Goal: Task Accomplishment & Management: Use online tool/utility

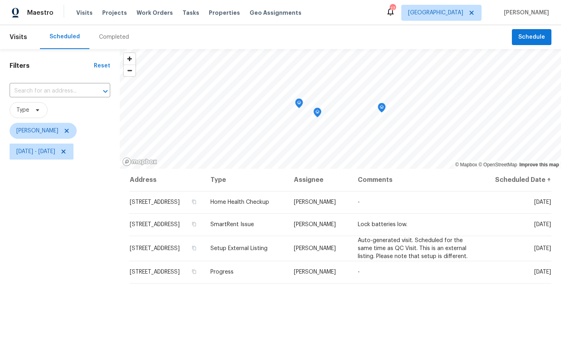
click at [295, 103] on icon "Map marker" at bounding box center [298, 103] width 7 height 9
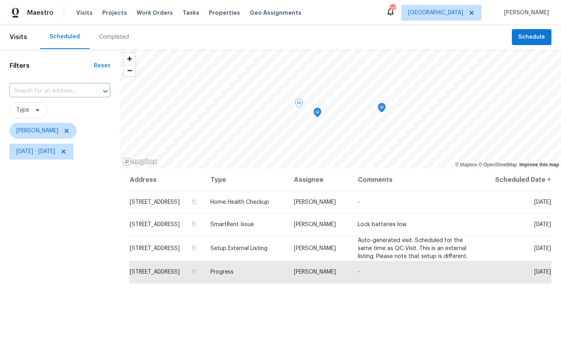
click at [317, 113] on icon "Map marker" at bounding box center [317, 112] width 7 height 9
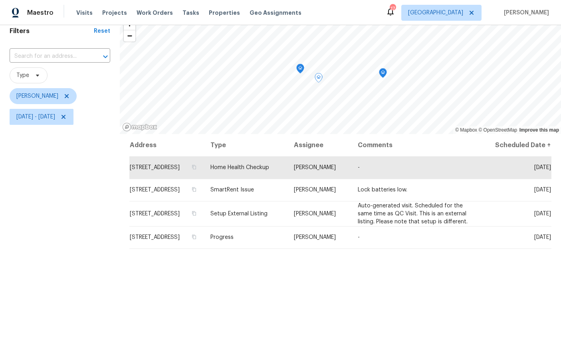
scroll to position [33, 0]
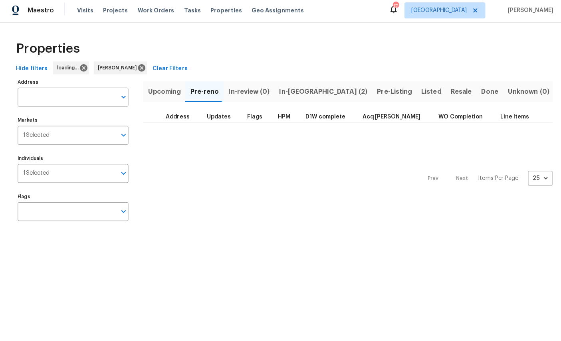
scroll to position [2, 0]
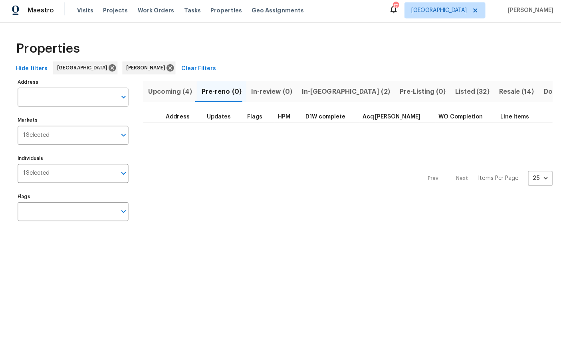
click at [312, 88] on span "In-reno (2)" at bounding box center [342, 93] width 87 height 11
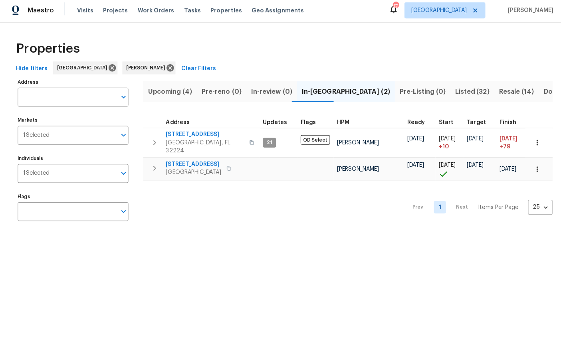
click at [186, 170] on span "Jacksonville, FL 32207" at bounding box center [191, 174] width 55 height 8
click at [191, 162] on span "5453 S Bend Cir N" at bounding box center [191, 166] width 55 height 8
click at [535, 166] on icon "button" at bounding box center [533, 170] width 8 height 8
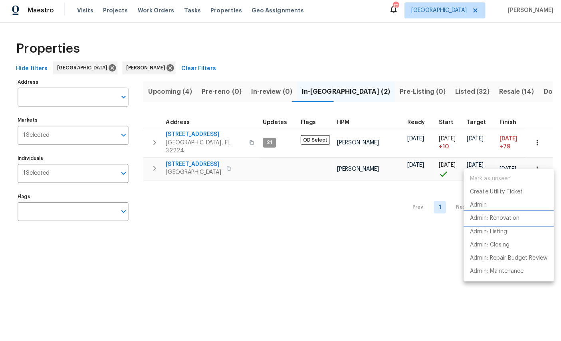
click at [498, 215] on p "Admin: Renovation" at bounding box center [490, 219] width 49 height 8
click at [329, 259] on div at bounding box center [280, 170] width 561 height 341
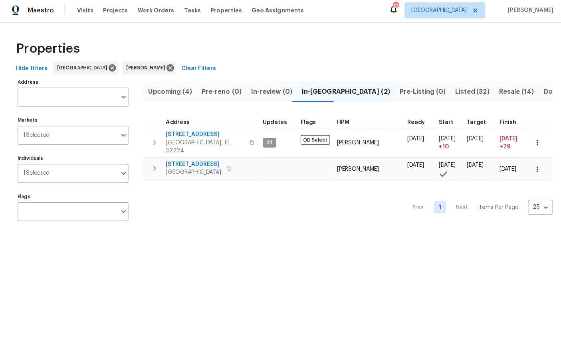
click at [186, 140] on span "Jacksonville, FL 32224" at bounding box center [203, 148] width 78 height 16
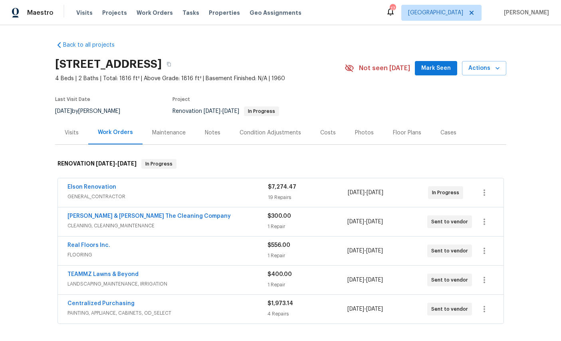
click at [92, 187] on link "Elson Renovation" at bounding box center [91, 187] width 49 height 6
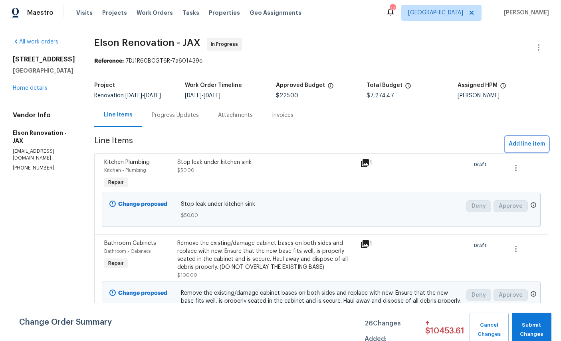
click at [531, 140] on span "Add line item" at bounding box center [526, 144] width 36 height 10
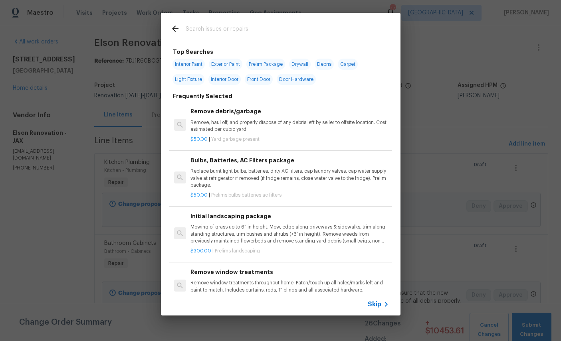
click at [241, 27] on input "text" at bounding box center [270, 30] width 169 height 12
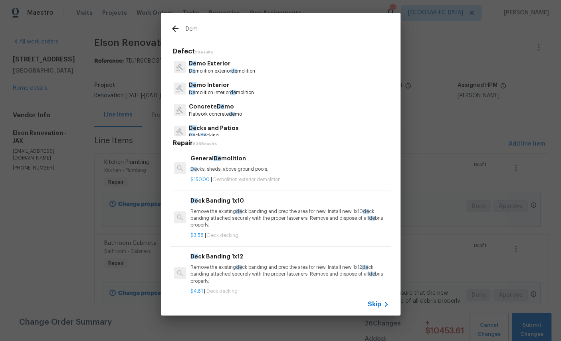
type input "Demo"
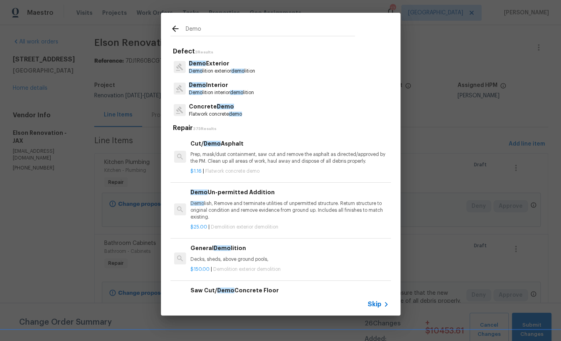
click at [247, 66] on p "Demo Exterior" at bounding box center [222, 63] width 66 height 8
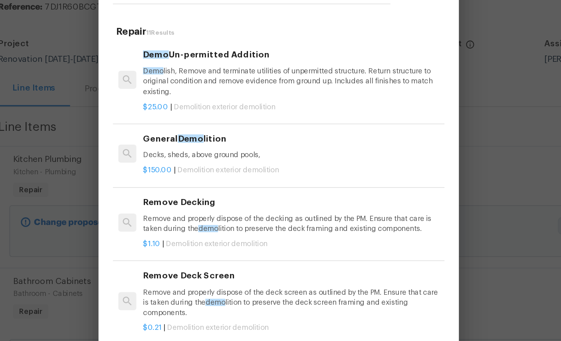
click at [190, 198] on p "Remove and properly dispose of the decking as outlined by the PM. Ensure that c…" at bounding box center [289, 205] width 198 height 14
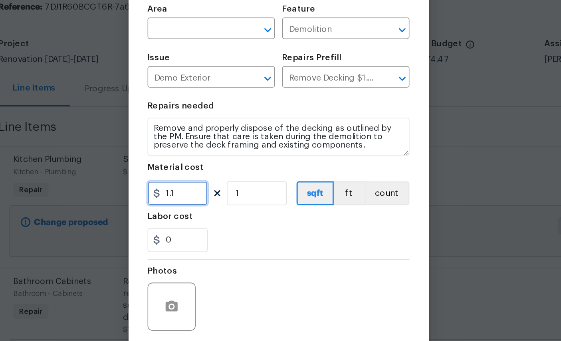
click at [193, 177] on input "1.1" at bounding box center [213, 185] width 40 height 16
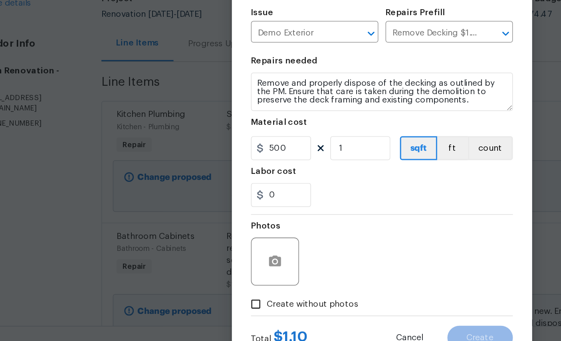
scroll to position [30, 0]
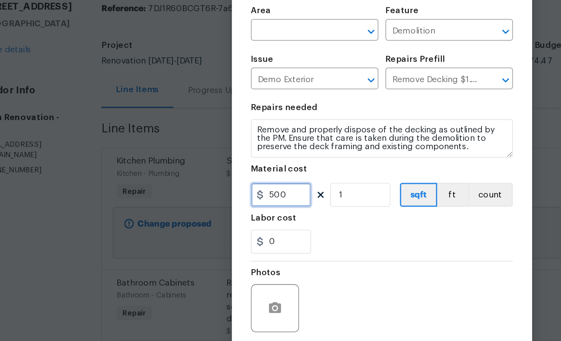
type input "500"
click at [197, 70] on input "text" at bounding box center [224, 76] width 62 height 12
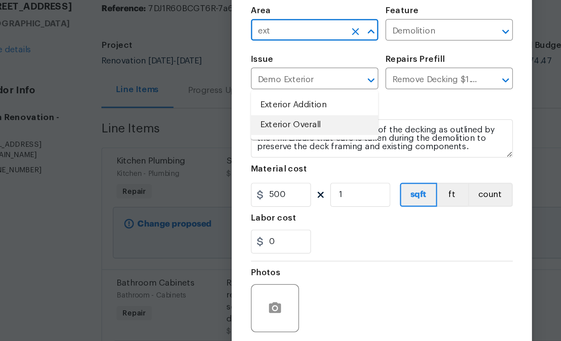
click at [204, 132] on li "Exterior Overall" at bounding box center [235, 138] width 85 height 13
type input "Exterior Overall"
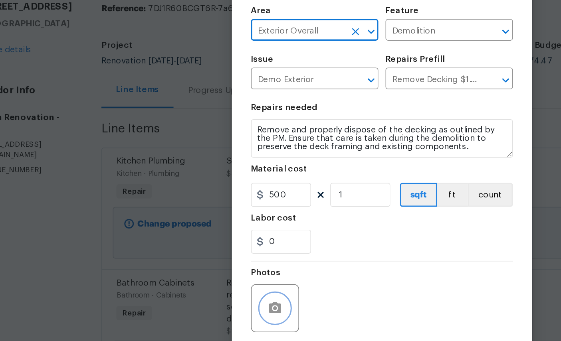
click at [205, 255] on icon "button" at bounding box center [210, 260] width 10 height 10
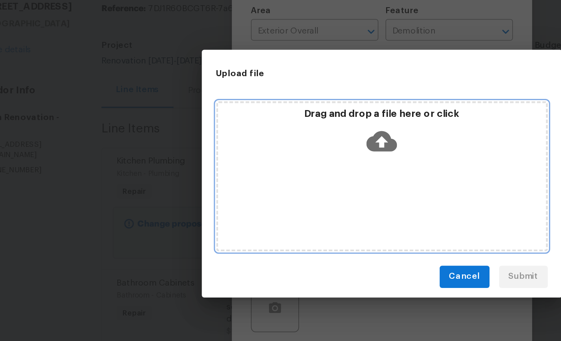
click at [270, 142] on icon at bounding box center [280, 149] width 20 height 14
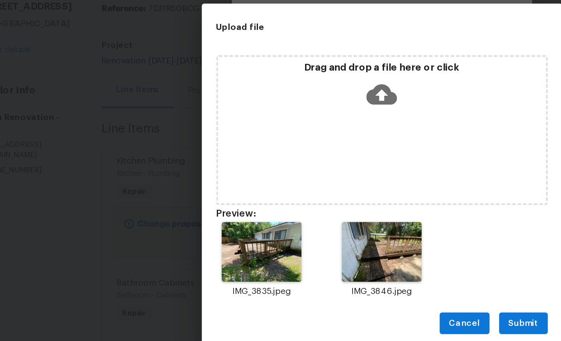
click at [365, 265] on span "Submit" at bounding box center [375, 270] width 20 height 10
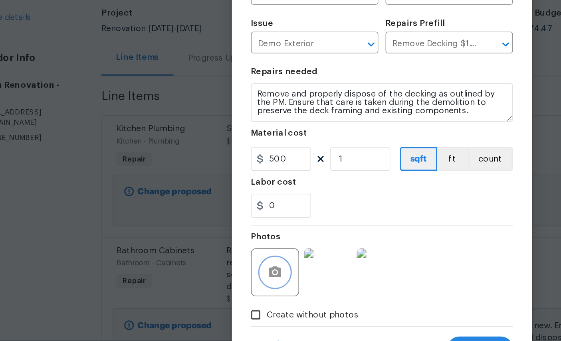
scroll to position [30, 0]
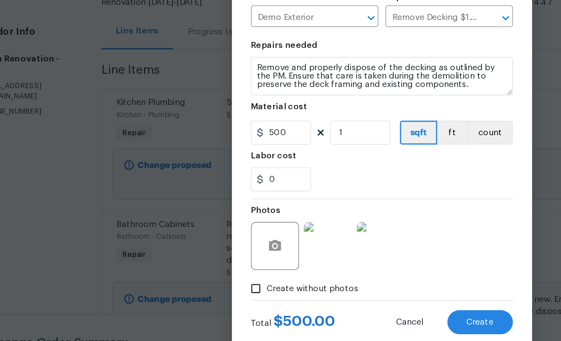
click at [337, 306] on span "Create" at bounding box center [346, 309] width 18 height 6
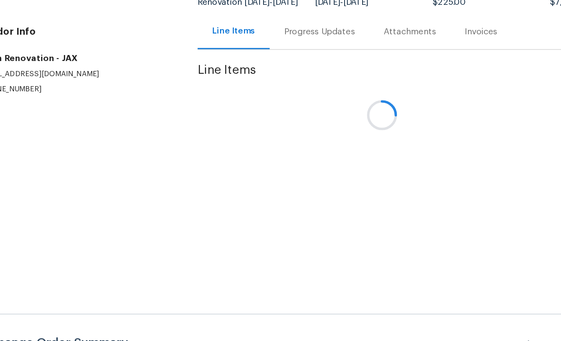
scroll to position [0, 0]
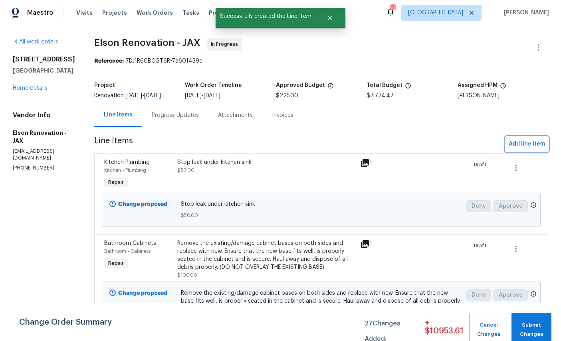
click at [526, 145] on span "Add line item" at bounding box center [526, 144] width 36 height 10
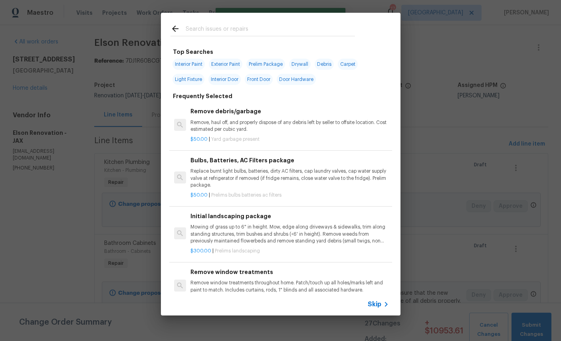
click at [273, 29] on input "text" at bounding box center [270, 30] width 169 height 12
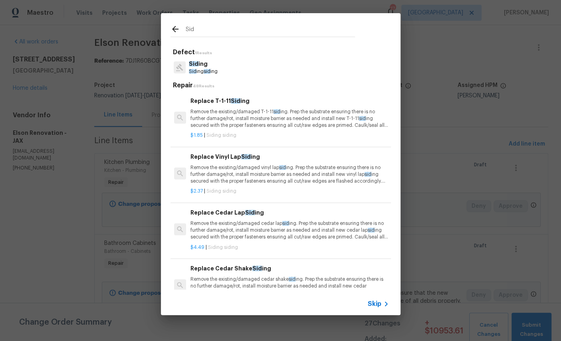
type input "Sid"
click at [271, 70] on div "Sid ing Sid ing sid ing" at bounding box center [280, 68] width 220 height 22
click at [279, 67] on div "Sid ing Sid ing sid ing" at bounding box center [280, 68] width 220 height 22
click at [254, 66] on div "Sid ing Sid ing sid ing" at bounding box center [280, 68] width 220 height 22
click at [201, 67] on p "Sid ing" at bounding box center [203, 64] width 29 height 8
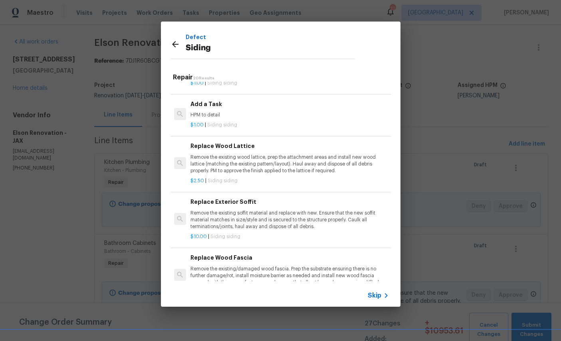
scroll to position [478, 0]
click at [304, 107] on div "Add a Task HPM to detail" at bounding box center [289, 109] width 198 height 19
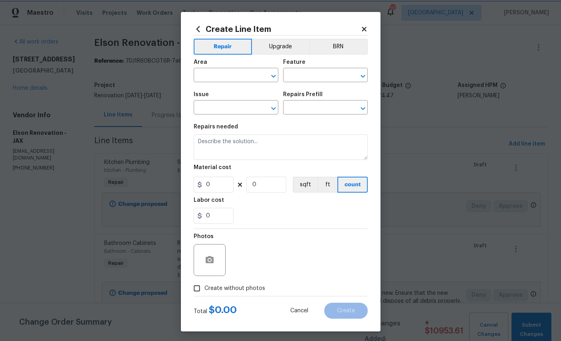
type input "Siding"
type input "Add a Task $1.00"
type textarea "HPM to detail"
type input "1"
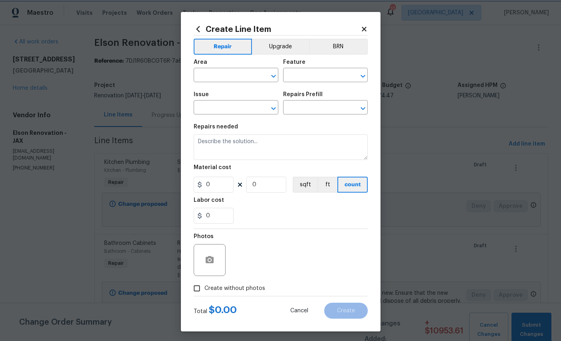
type input "1"
click at [231, 72] on input "text" at bounding box center [224, 76] width 62 height 12
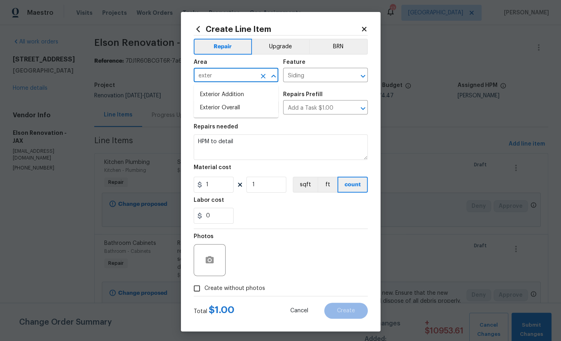
click at [230, 103] on li "Exterior Overall" at bounding box center [235, 107] width 85 height 13
type input "Exterior Overall"
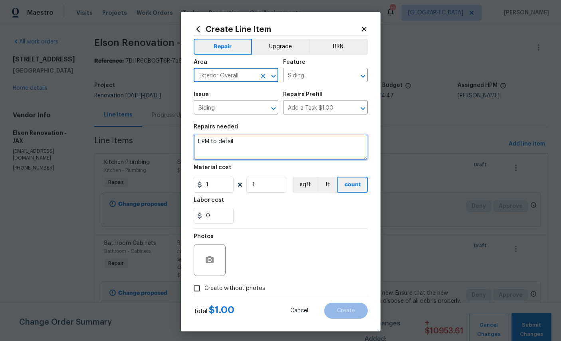
click at [264, 153] on textarea "HPM to detail" at bounding box center [280, 147] width 174 height 26
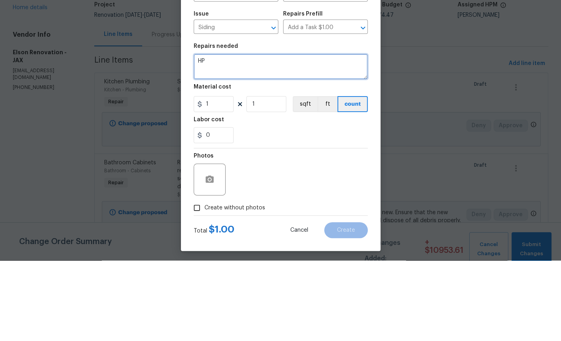
type textarea "H"
click at [272, 134] on textarea "Replace trim around columns in front of home, Replace missing or damaged facia …" at bounding box center [280, 147] width 174 height 26
click at [271, 134] on textarea "Replace trim around columns in front of home, Replace missing or damaged facia …" at bounding box center [280, 147] width 174 height 26
click at [323, 134] on textarea "Replace trim around columns in front of home, Replace missing or damaged facia/…" at bounding box center [280, 147] width 174 height 26
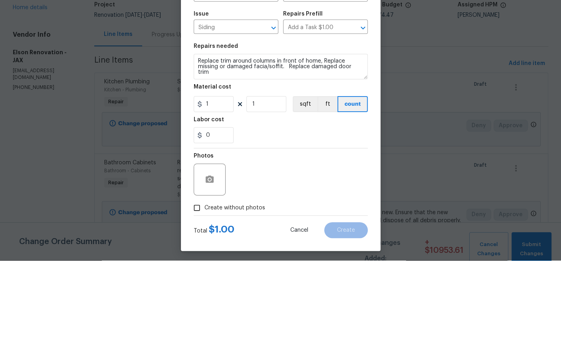
scroll to position [30, 0]
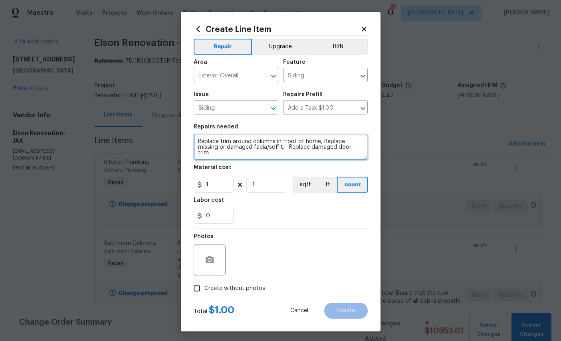
type textarea "Replace trim around columns in front of home, Replace missing or damaged facia/…"
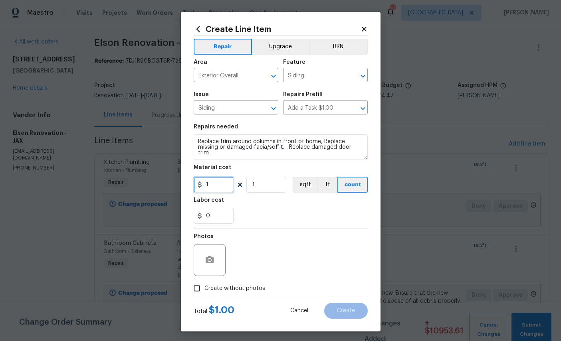
click at [217, 186] on input "1" at bounding box center [213, 185] width 40 height 16
type input "350"
click at [216, 263] on button "button" at bounding box center [209, 260] width 19 height 19
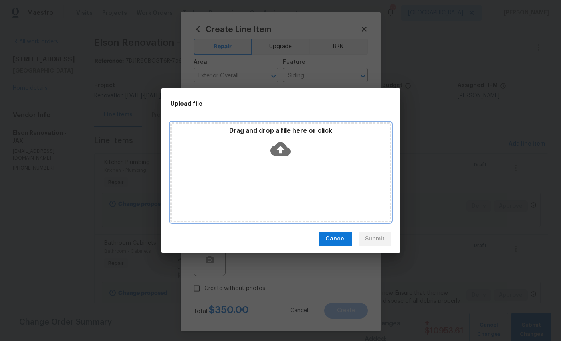
click at [282, 144] on icon at bounding box center [280, 149] width 20 height 14
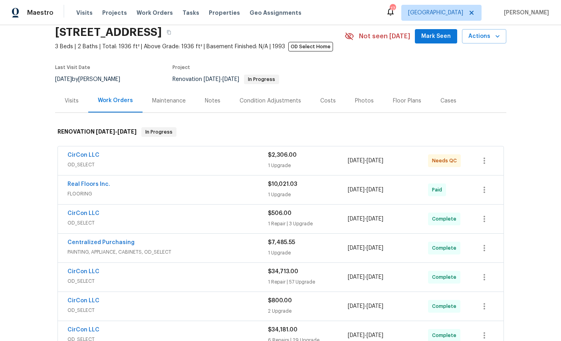
scroll to position [72, 0]
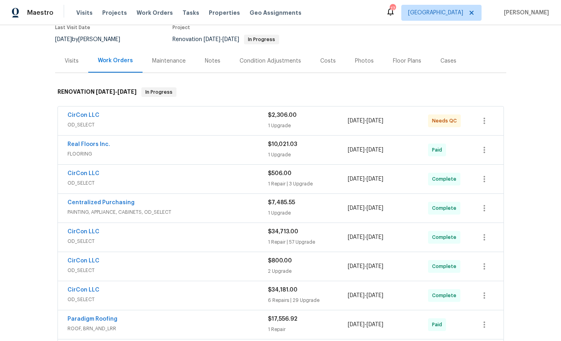
click at [83, 118] on link "CirCon LLC" at bounding box center [83, 116] width 32 height 6
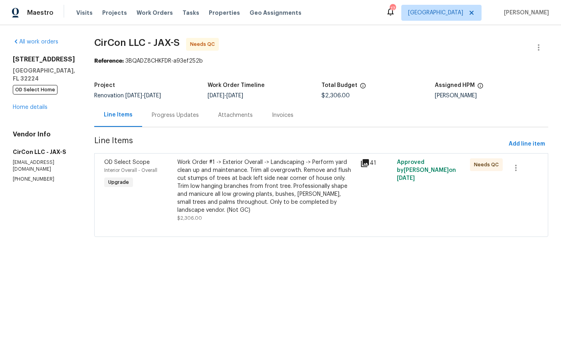
click at [32, 105] on link "Home details" at bounding box center [30, 108] width 35 height 6
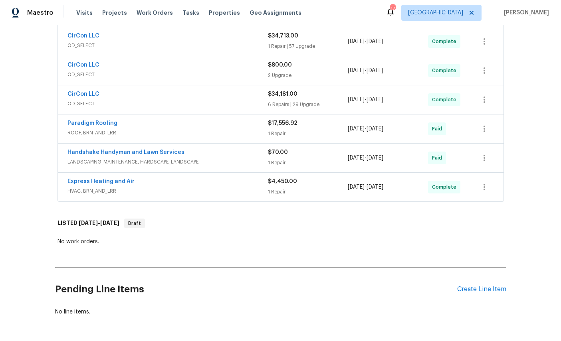
scroll to position [267, 0]
click at [486, 291] on div "Create Line Item" at bounding box center [481, 290] width 49 height 8
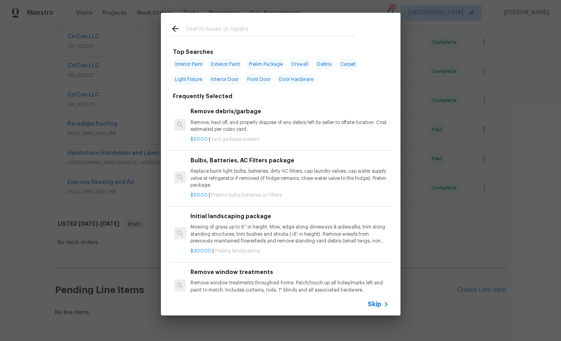
click at [263, 27] on input "text" at bounding box center [270, 30] width 169 height 12
type input "Trim"
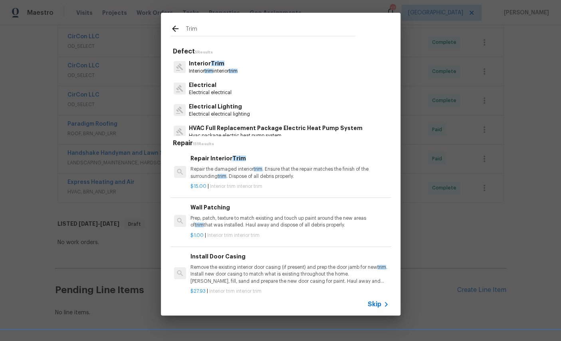
click at [217, 61] on span "Trim" at bounding box center [218, 64] width 14 height 6
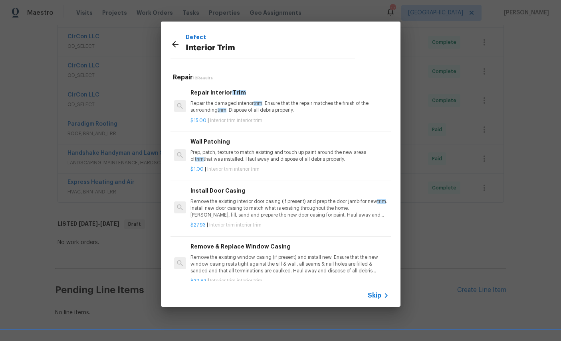
click at [281, 105] on p "Repair the damaged interior trim . Ensure that the repair matches the finish of…" at bounding box center [289, 107] width 198 height 14
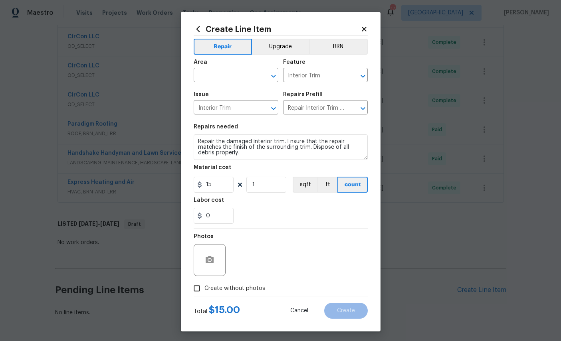
click at [225, 73] on input "text" at bounding box center [224, 76] width 62 height 12
click at [233, 109] on li "Interior Overall" at bounding box center [235, 107] width 85 height 13
type input "Interior Overall"
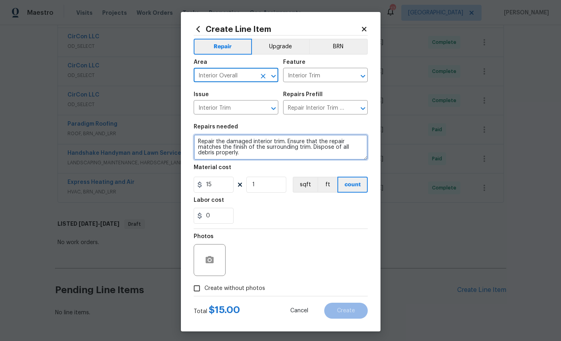
click at [262, 160] on textarea "Repair the damaged interior trim. Ensure that the repair matches the finish of …" at bounding box center [280, 147] width 174 height 26
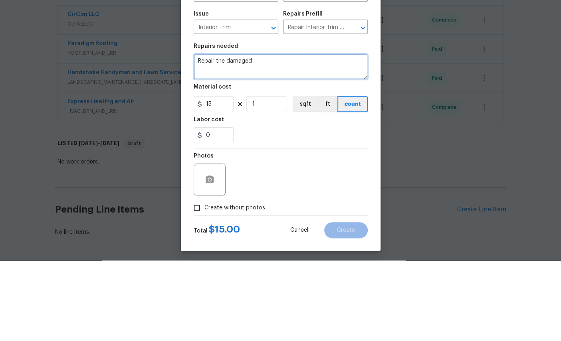
type textarea "Repair the"
click at [340, 134] on textarea "Install shoe mowing throughout home. Install tiptoe plates around kitchen islan…" at bounding box center [280, 147] width 174 height 26
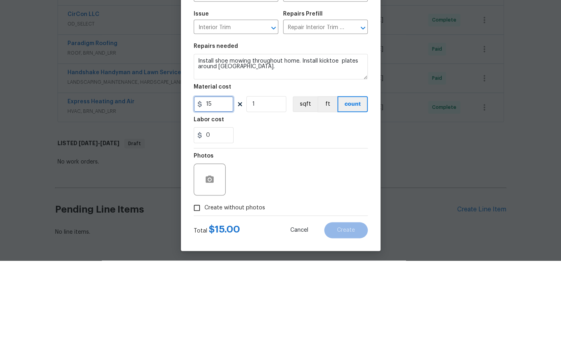
click at [229, 177] on input "15" at bounding box center [213, 185] width 40 height 16
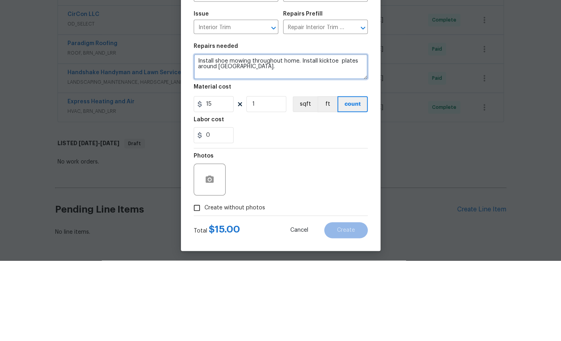
click at [312, 134] on textarea "Install shoe mowing throughout home. Install kicktoe plates around kitchen isla…" at bounding box center [280, 147] width 174 height 26
type textarea "Install shoe mowing throughout home. Install kicktoe plates around kitchen isla…"
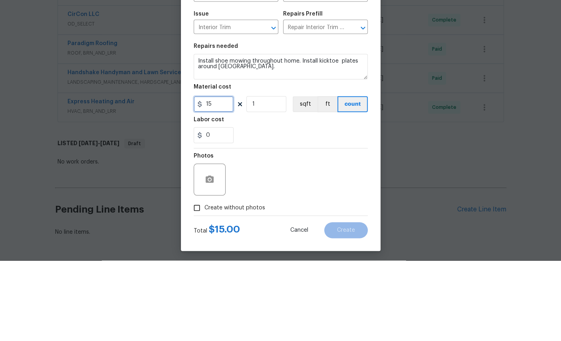
click at [223, 177] on input "15" at bounding box center [213, 185] width 40 height 16
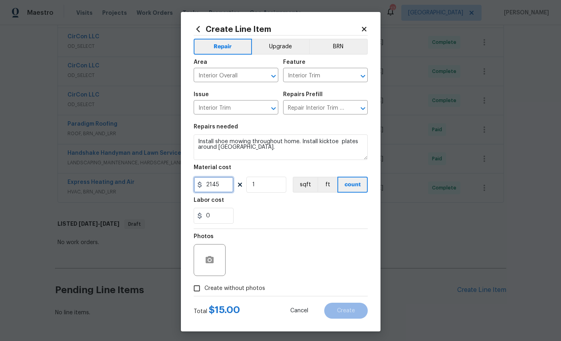
type input "2145"
click at [202, 259] on button "button" at bounding box center [209, 260] width 19 height 19
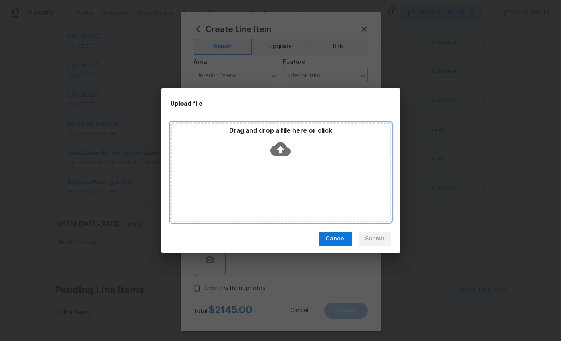
click at [284, 148] on icon at bounding box center [280, 149] width 20 height 14
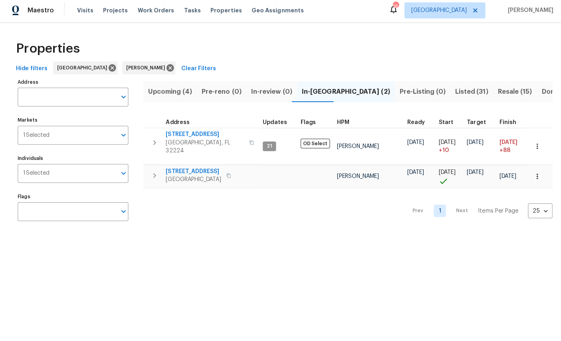
scroll to position [2, 0]
click at [493, 89] on span "Resale (15)" at bounding box center [510, 93] width 34 height 11
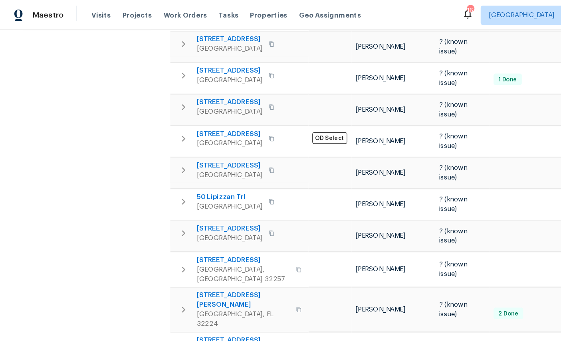
scroll to position [0, 12]
click at [184, 310] on span "[STREET_ADDRESS][PERSON_NAME]" at bounding box center [203, 318] width 78 height 16
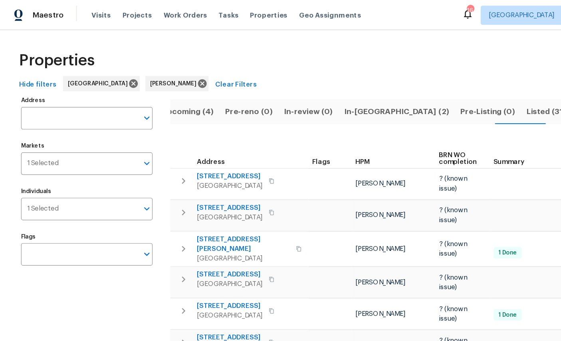
scroll to position [0, 0]
click at [165, 93] on span "Upcoming (4)" at bounding box center [156, 93] width 43 height 11
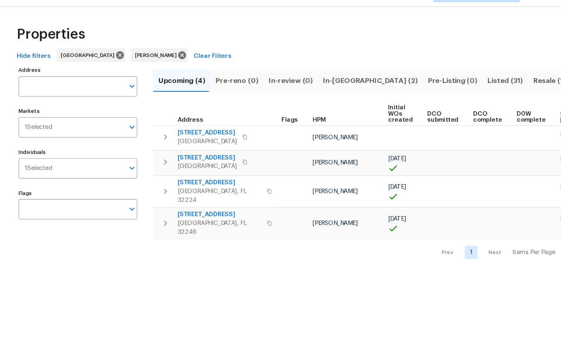
click at [493, 88] on span "Resale (15)" at bounding box center [510, 93] width 34 height 11
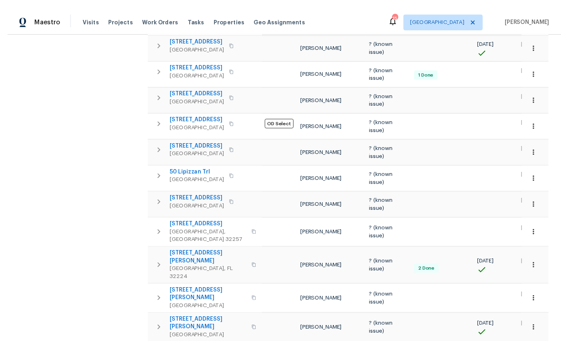
scroll to position [7, 0]
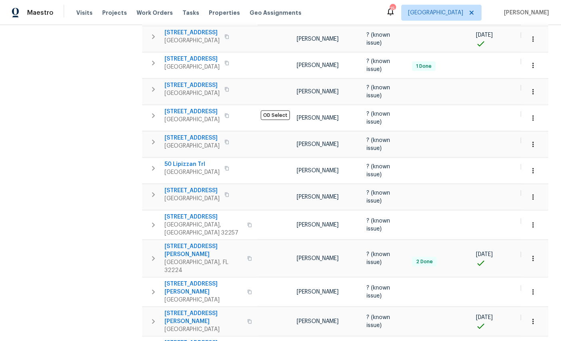
click at [537, 313] on button "button" at bounding box center [533, 322] width 18 height 18
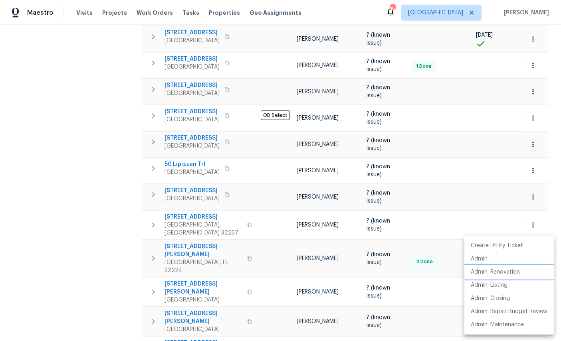
click at [508, 270] on p "Admin: Renovation" at bounding box center [494, 272] width 49 height 8
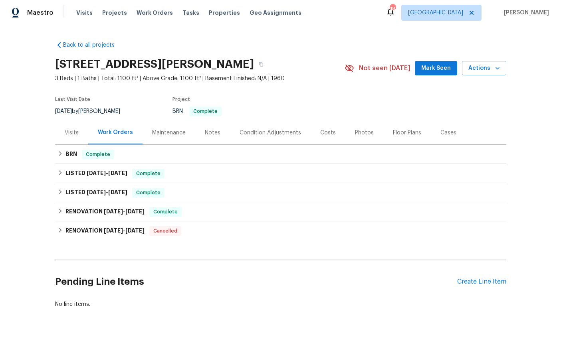
click at [485, 71] on span "Actions" at bounding box center [484, 68] width 32 height 10
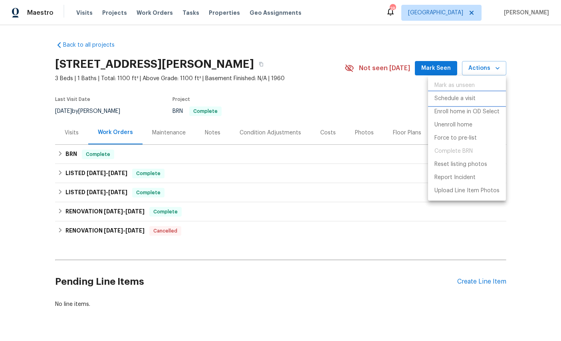
click at [457, 95] on p "Schedule a visit" at bounding box center [454, 99] width 41 height 8
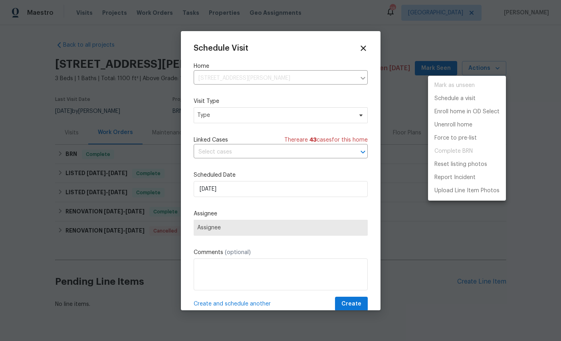
click at [256, 111] on div at bounding box center [280, 170] width 561 height 341
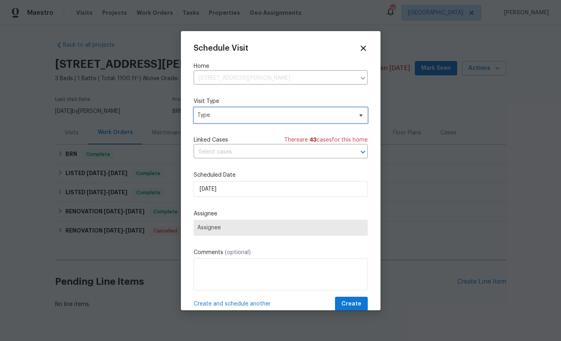
click at [270, 117] on span "Type" at bounding box center [274, 115] width 155 height 8
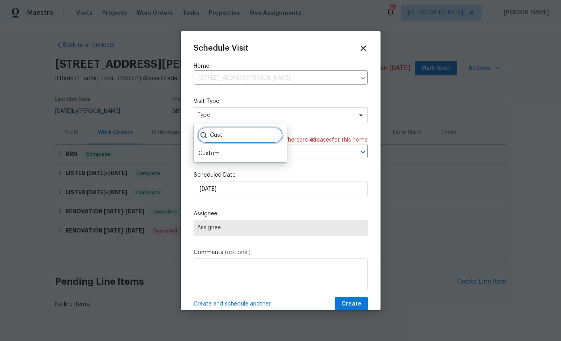
type input "Cust"
click at [216, 154] on div "Custom" at bounding box center [208, 154] width 21 height 8
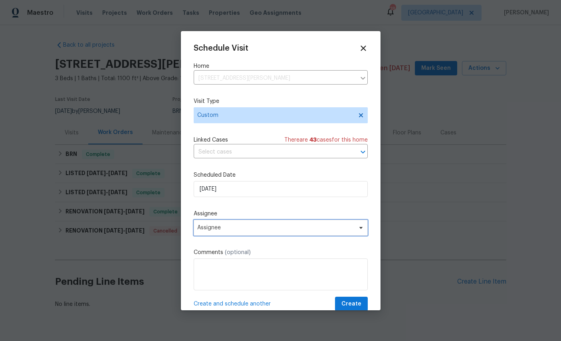
click at [267, 224] on span "Assignee" at bounding box center [280, 228] width 174 height 16
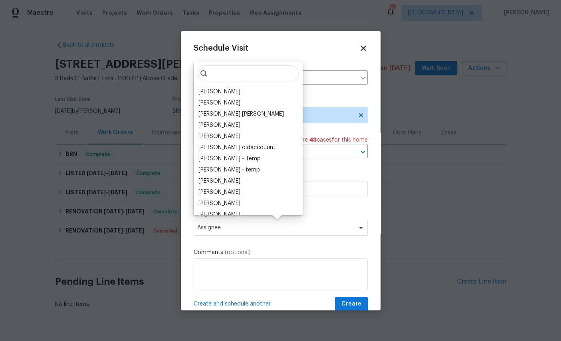
click at [221, 94] on div "[PERSON_NAME]" at bounding box center [219, 92] width 42 height 8
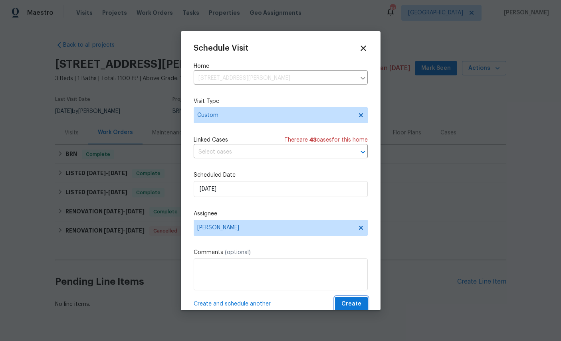
click at [353, 301] on span "Create" at bounding box center [351, 304] width 20 height 10
